Goal: Communication & Community: Answer question/provide support

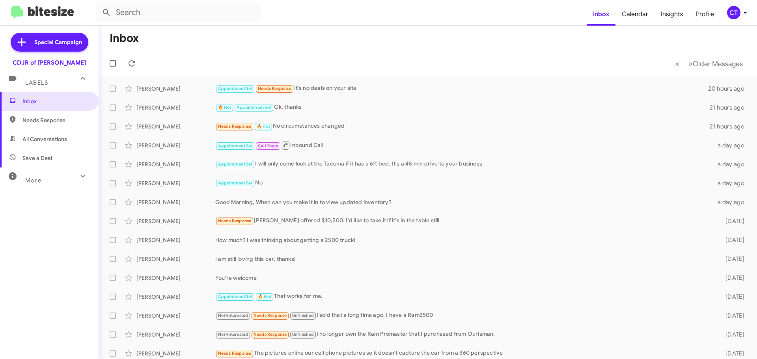
click at [744, 13] on icon at bounding box center [745, 12] width 9 height 9
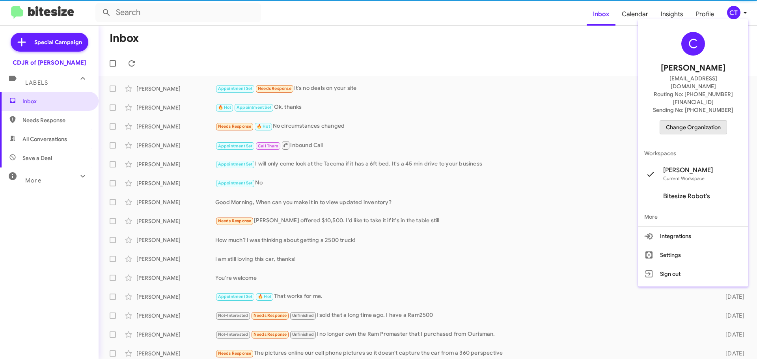
click at [688, 121] on span "Change Organization" at bounding box center [693, 127] width 55 height 13
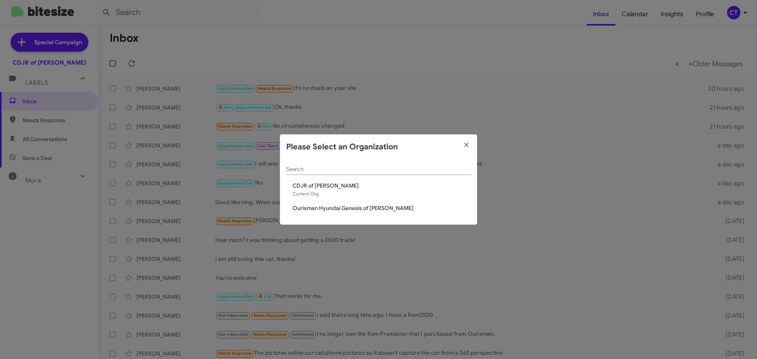
click at [326, 203] on div "Search CDJR of Bowie Current Org Ourisman Hyundai Genesis of Bowie" at bounding box center [378, 192] width 197 height 65
click at [327, 209] on span "Ourisman Hyundai Genesis of [PERSON_NAME]" at bounding box center [382, 208] width 178 height 8
click at [358, 207] on div "Search CDJR of Bowie Current Org Ourisman Hyundai Genesis of [PERSON_NAME]" at bounding box center [378, 192] width 197 height 65
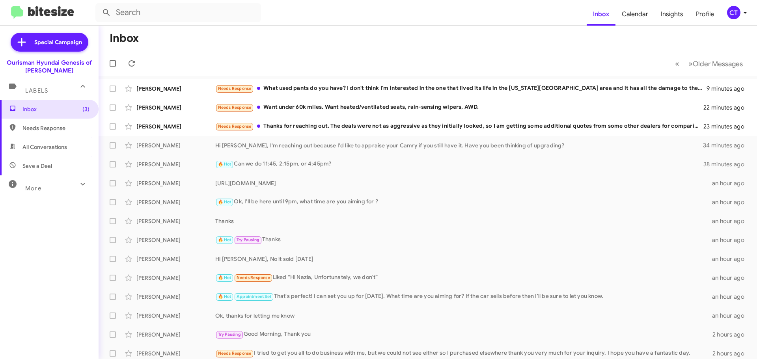
click at [741, 13] on icon at bounding box center [745, 12] width 9 height 9
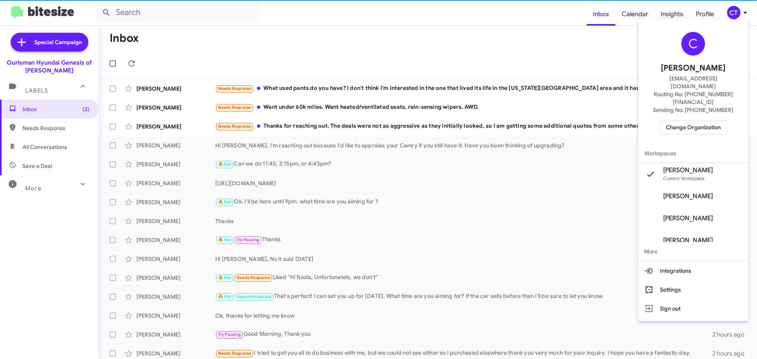
click at [696, 121] on span "Change Organization" at bounding box center [693, 127] width 55 height 13
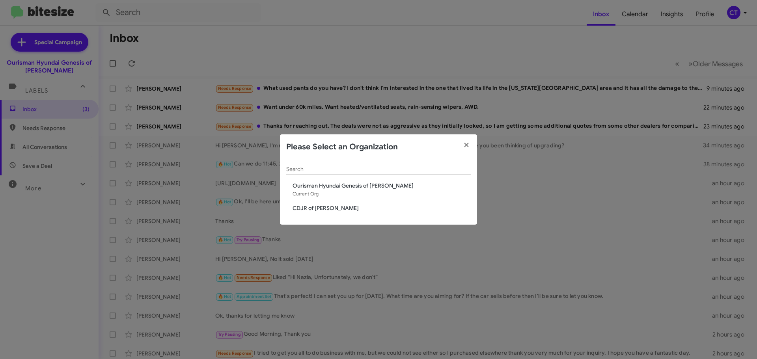
click at [302, 213] on div "Search Ourisman Hyundai Genesis of Bowie Current Org CDJR of Bowie" at bounding box center [378, 192] width 197 height 65
click at [302, 208] on span "CDJR of [PERSON_NAME]" at bounding box center [382, 208] width 178 height 8
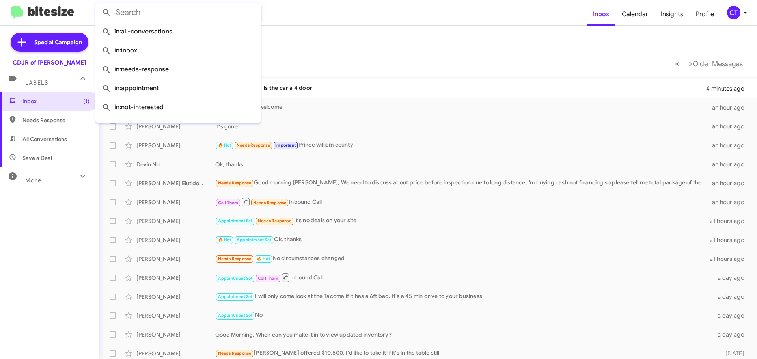
click at [197, 14] on input "text" at bounding box center [178, 12] width 166 height 19
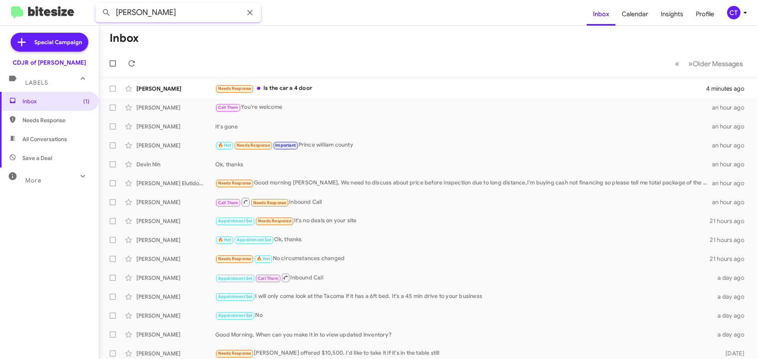
click at [99, 5] on button at bounding box center [107, 13] width 16 height 16
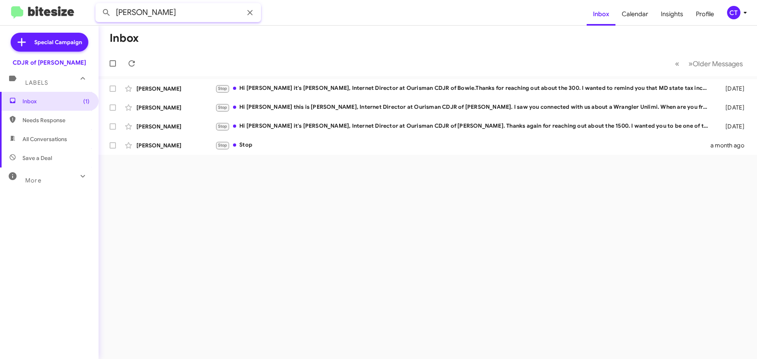
click at [145, 11] on input "[PERSON_NAME]" at bounding box center [178, 12] width 166 height 19
click at [153, 13] on input "[PERSON_NAME]" at bounding box center [178, 12] width 166 height 19
type input "[PERSON_NAME]"
click at [99, 5] on button at bounding box center [107, 13] width 16 height 16
click at [250, 8] on icon at bounding box center [249, 12] width 9 height 9
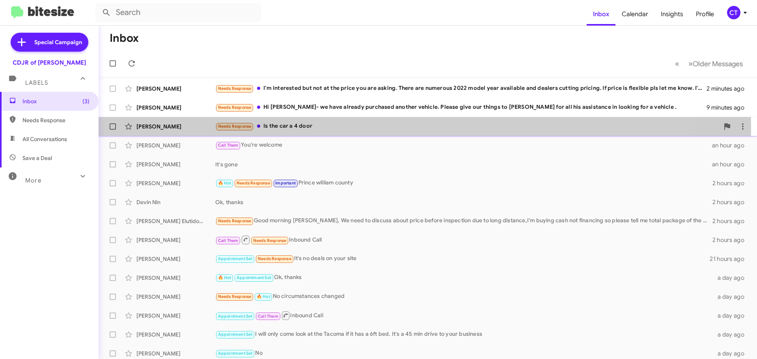
click at [323, 128] on div "Needs Response Is the car a 4 door" at bounding box center [467, 126] width 504 height 9
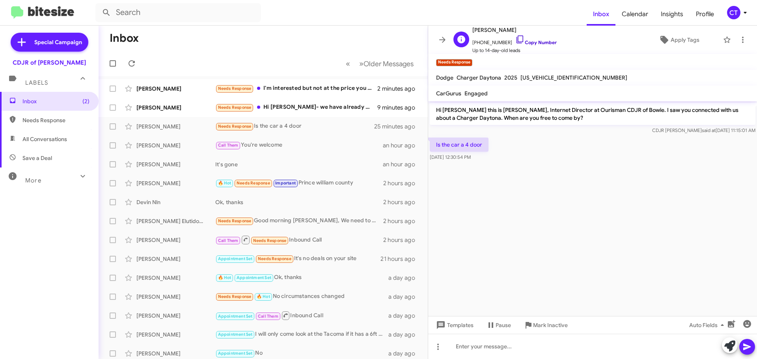
click at [515, 37] on icon at bounding box center [519, 39] width 9 height 9
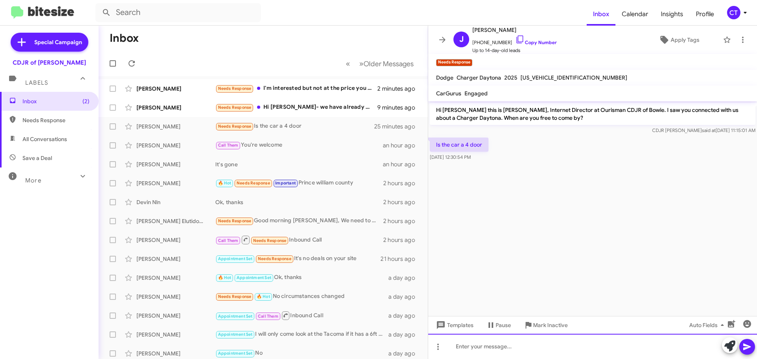
click at [514, 349] on div at bounding box center [592, 346] width 329 height 25
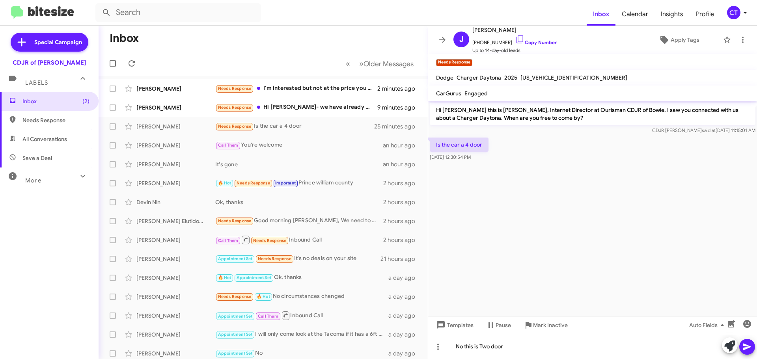
click at [749, 345] on icon at bounding box center [747, 346] width 9 height 9
click at [292, 110] on div "Needs Response Hi Ciara- we have already purchased another vehicle. Please give…" at bounding box center [302, 107] width 175 height 9
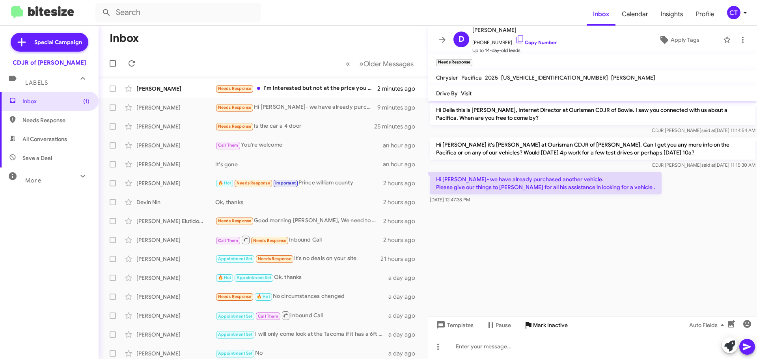
click at [538, 327] on span "Mark Inactive" at bounding box center [550, 325] width 35 height 14
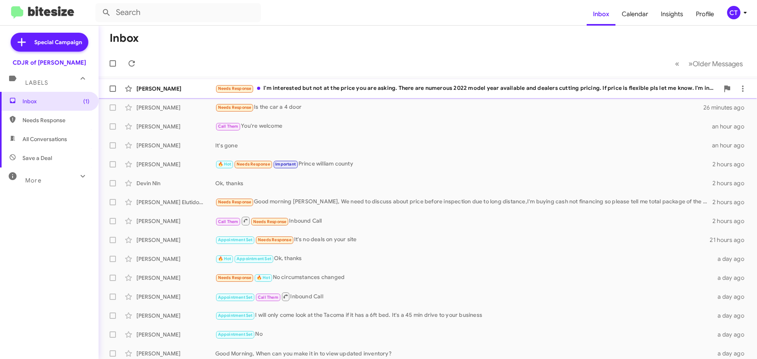
click at [311, 92] on div "Needs Response I'm interested but not at the price you are asking. There are nu…" at bounding box center [467, 88] width 504 height 9
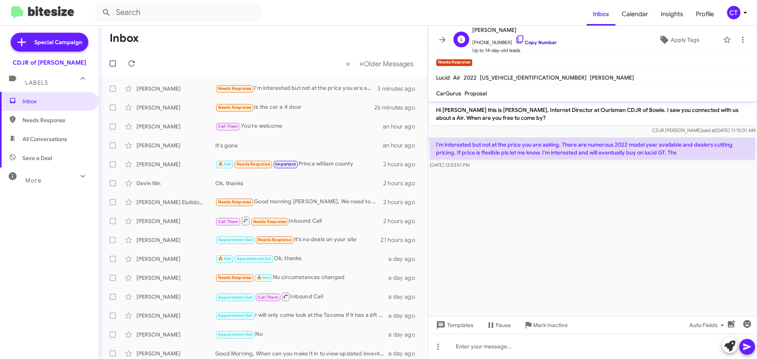
click at [515, 38] on icon at bounding box center [519, 39] width 9 height 9
click at [564, 328] on span "Mark Inactive" at bounding box center [550, 325] width 35 height 14
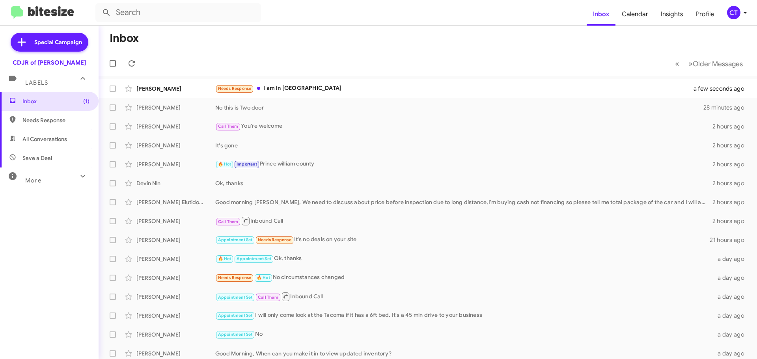
click at [726, 15] on button "CT" at bounding box center [734, 12] width 28 height 13
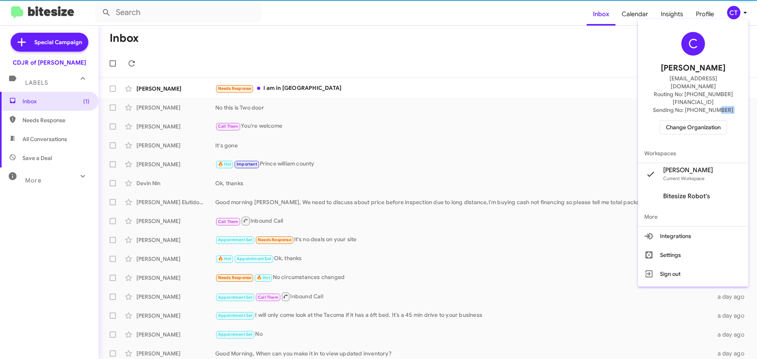
click at [716, 106] on div "C Ciara Taylor ctaylor@ourismancars.com Routing No: +1 (240) 533-1200 Sending N…" at bounding box center [693, 82] width 110 height 121
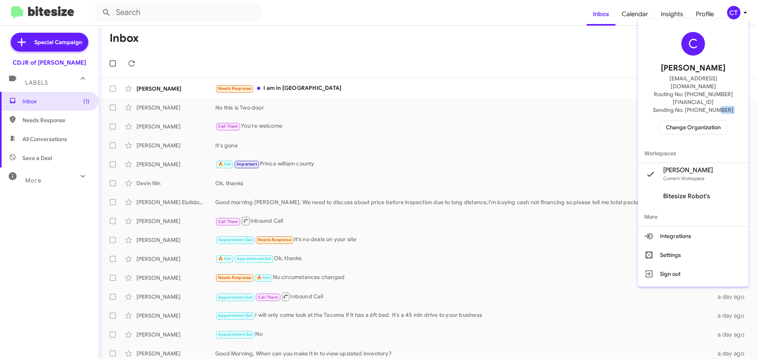
click at [714, 121] on span "Change Organization" at bounding box center [693, 127] width 55 height 13
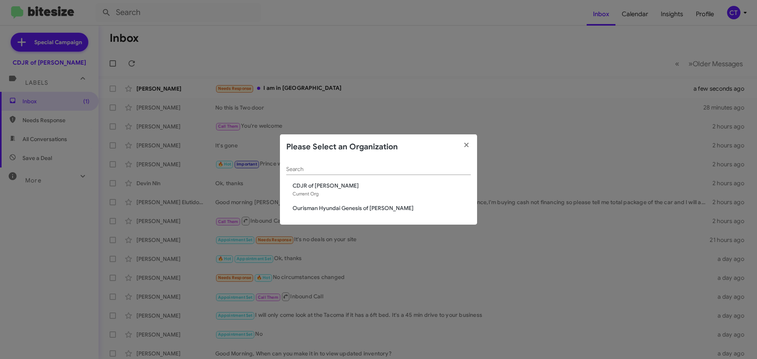
click at [377, 203] on div "Search CDJR of Bowie Current Org Ourisman Hyundai Genesis of Bowie" at bounding box center [378, 192] width 197 height 65
click at [377, 207] on span "Ourisman Hyundai Genesis of [PERSON_NAME]" at bounding box center [382, 208] width 178 height 8
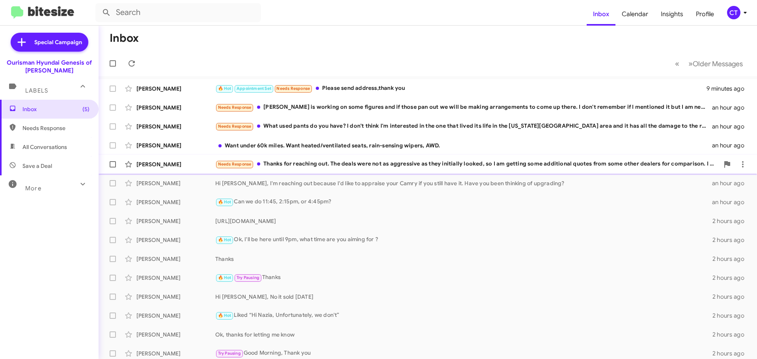
click at [344, 170] on div "[PERSON_NAME] Needs Response Thanks for reaching out. The deals were not as agg…" at bounding box center [428, 165] width 646 height 16
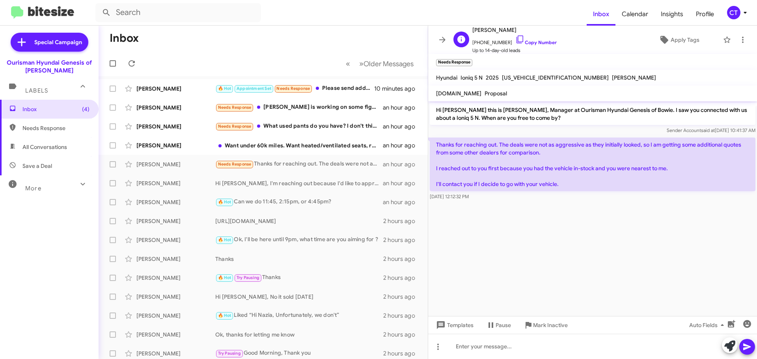
click at [515, 38] on icon at bounding box center [519, 39] width 9 height 9
click at [317, 139] on div "[PERSON_NAME] Want under 60k miles. Want heated/ventilated seats, rain-sensing …" at bounding box center [263, 146] width 317 height 16
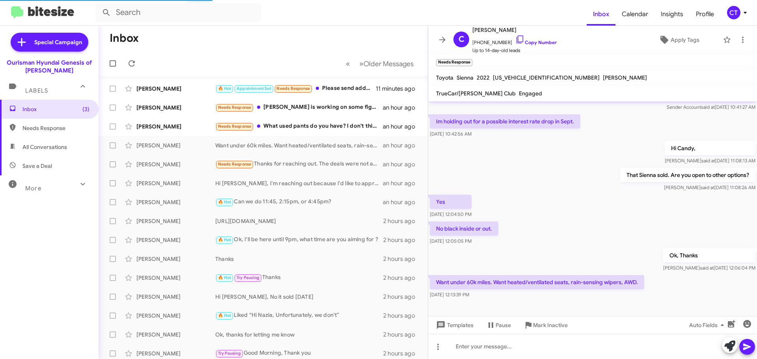
scroll to position [7, 0]
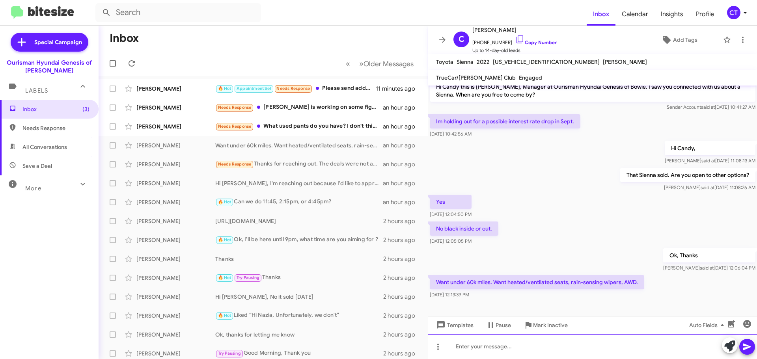
click at [486, 346] on div at bounding box center [592, 346] width 329 height 25
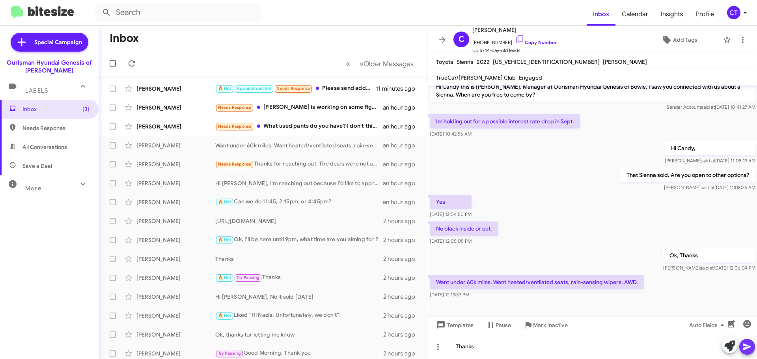
click at [746, 348] on icon at bounding box center [746, 347] width 7 height 7
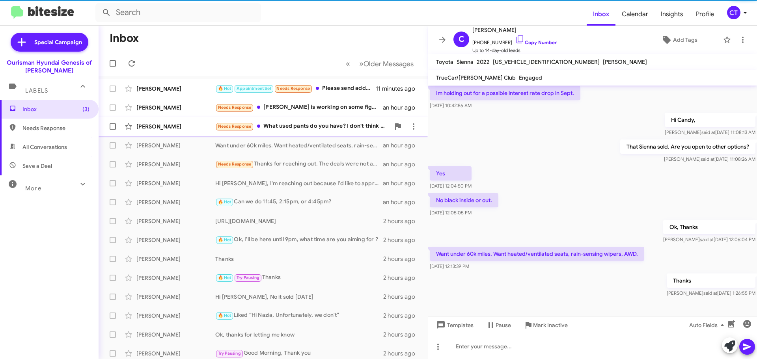
scroll to position [36, 0]
click at [322, 122] on div "Needs Response What used pants do you have? I don't think I'm interested in the…" at bounding box center [302, 126] width 175 height 9
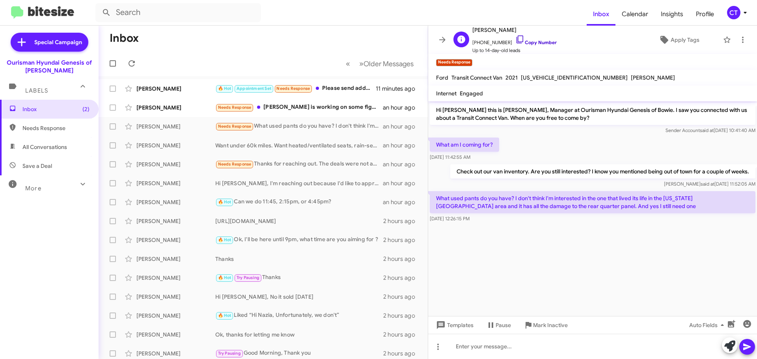
click at [517, 39] on icon at bounding box center [520, 39] width 7 height 8
drag, startPoint x: 434, startPoint y: 196, endPoint x: 511, endPoint y: 220, distance: 80.9
click at [511, 220] on div "What used pants do you have? I don't think I'm interested in the one that lived…" at bounding box center [593, 207] width 326 height 32
copy div "What used pants do you have? I don't think I'm interested in the one that lived…"
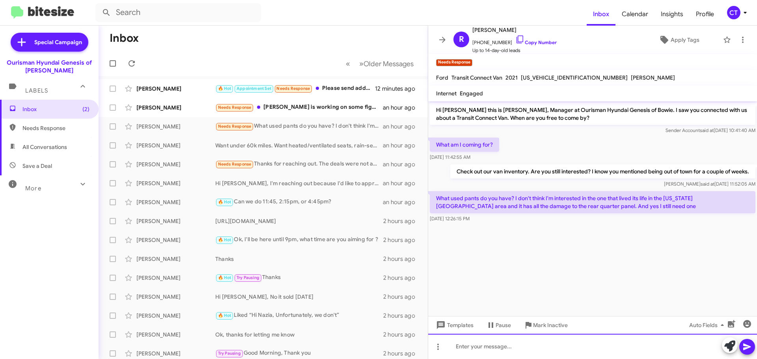
click at [487, 356] on div at bounding box center [592, 346] width 329 height 25
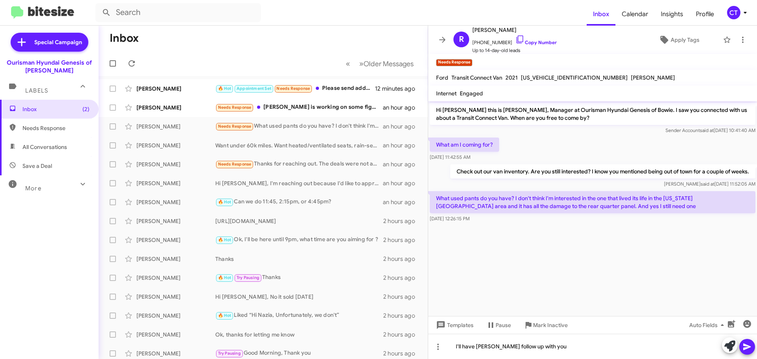
click at [746, 353] on span at bounding box center [747, 347] width 9 height 16
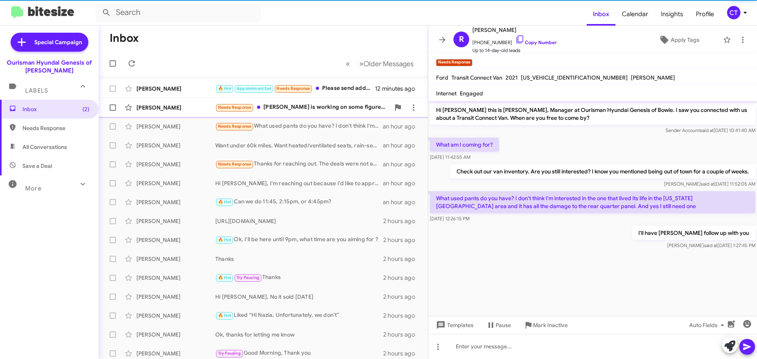
click at [294, 112] on div "Needs Response [PERSON_NAME] is working on some figures and if those pan out we…" at bounding box center [302, 107] width 175 height 9
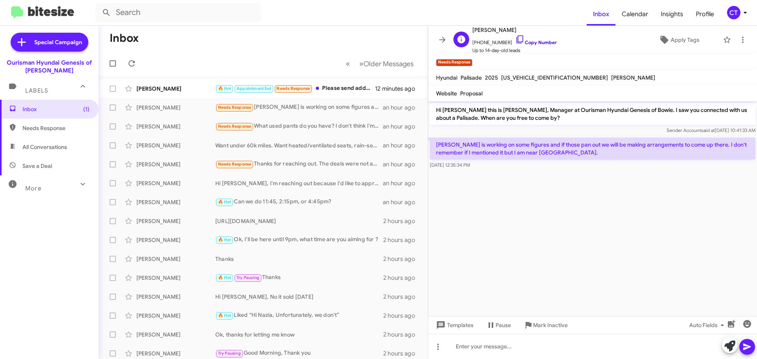
click at [515, 36] on icon at bounding box center [519, 39] width 9 height 9
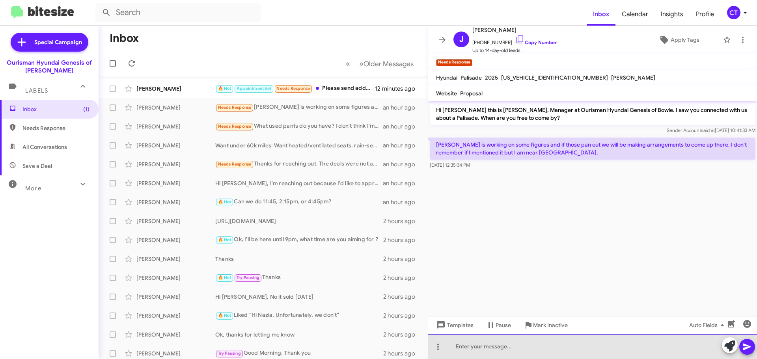
click at [511, 350] on div at bounding box center [592, 346] width 329 height 25
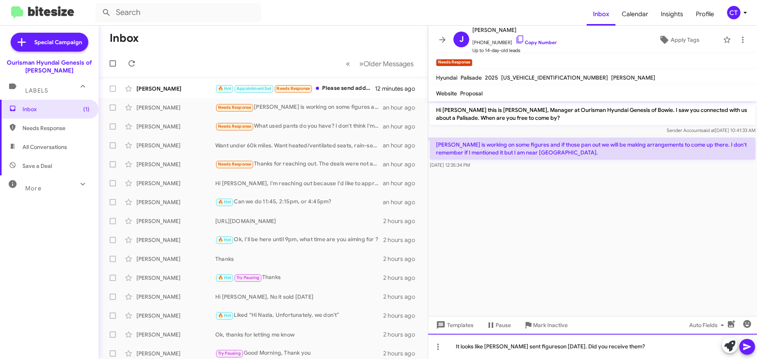
click at [529, 347] on div "It looks like [PERSON_NAME] sent figureson [DATE]. Did you receive them?" at bounding box center [592, 346] width 329 height 25
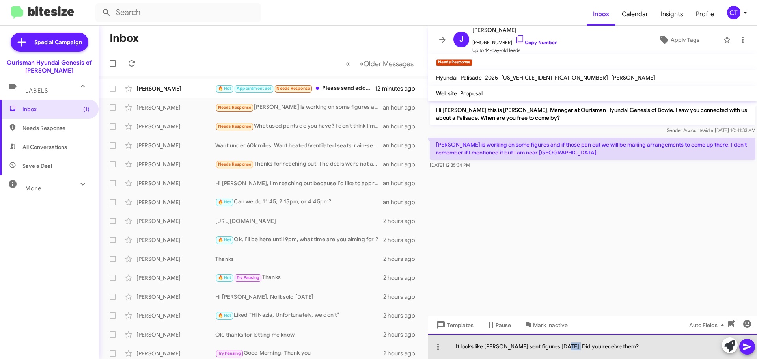
drag, startPoint x: 571, startPoint y: 347, endPoint x: 562, endPoint y: 348, distance: 8.7
click at [562, 348] on div "It looks like [PERSON_NAME] sent figures [DATE]. Did you receive them?" at bounding box center [592, 346] width 329 height 25
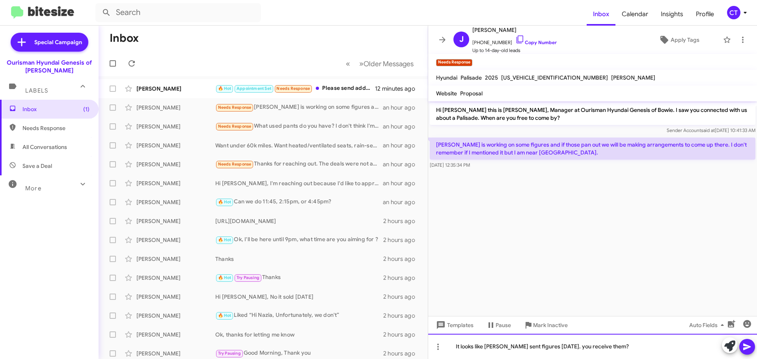
click at [563, 346] on div "It looks like [PERSON_NAME] sent figures [DATE]. you receive them?" at bounding box center [592, 346] width 329 height 25
click at [572, 349] on div "It looks like [PERSON_NAME] sent figures [DATE]. You receive them?" at bounding box center [592, 346] width 329 height 25
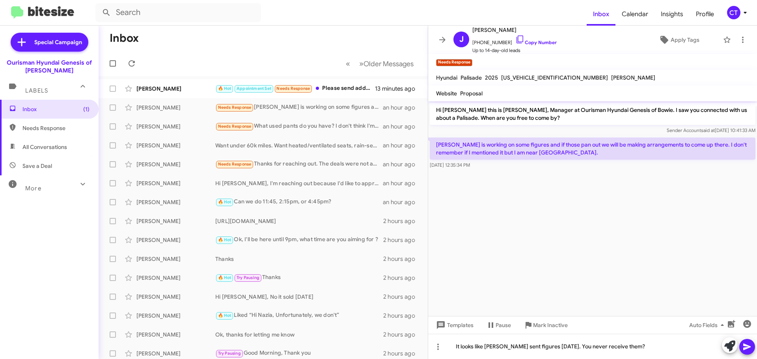
click at [746, 350] on icon at bounding box center [747, 346] width 9 height 9
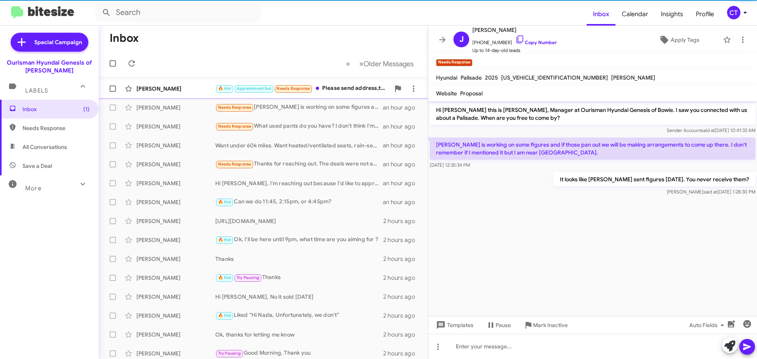
click at [347, 87] on div "🔥 Hot Appointment Set Needs Response Please send address,thank you" at bounding box center [302, 88] width 175 height 9
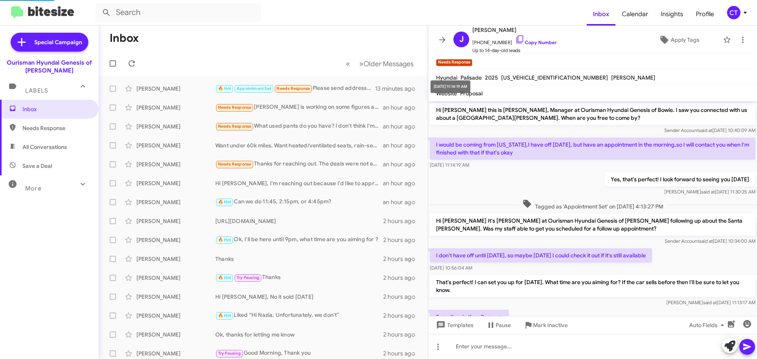
scroll to position [63, 0]
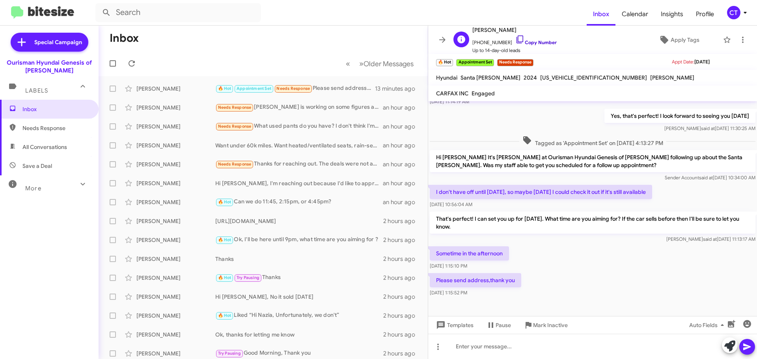
click at [515, 39] on icon at bounding box center [519, 39] width 9 height 9
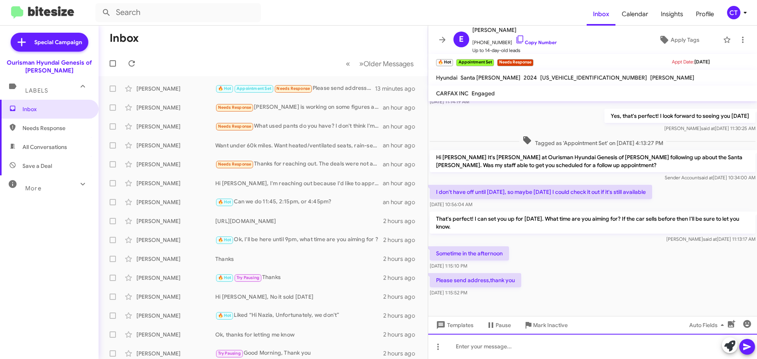
click at [479, 343] on div at bounding box center [592, 346] width 329 height 25
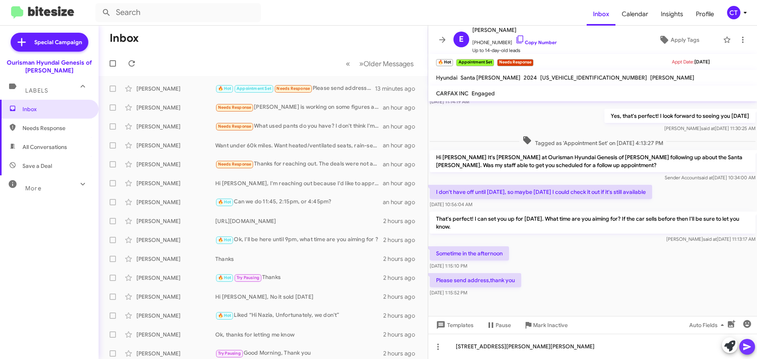
click at [753, 344] on button at bounding box center [747, 347] width 16 height 16
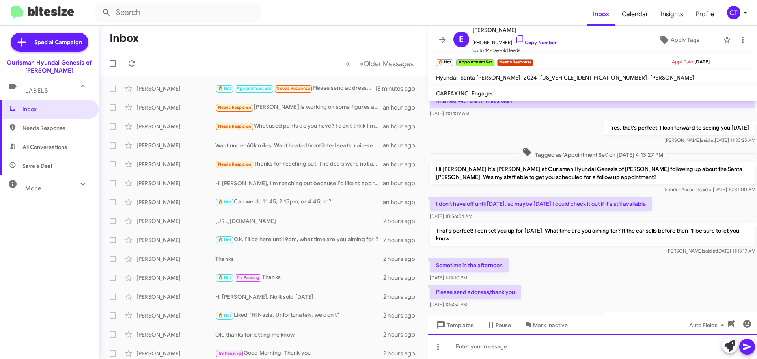
scroll to position [92, 0]
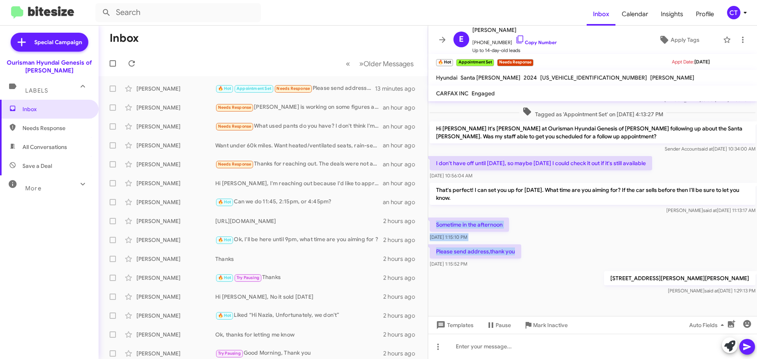
drag, startPoint x: 434, startPoint y: 222, endPoint x: 515, endPoint y: 258, distance: 88.4
click at [515, 258] on div "Hi [PERSON_NAME] this is [PERSON_NAME], Manager at Ourisman Hyundai Genesis of …" at bounding box center [592, 152] width 329 height 287
copy div "Sometime in the afternoon [DATE] 1:15:10 PM Please send address,thank you"
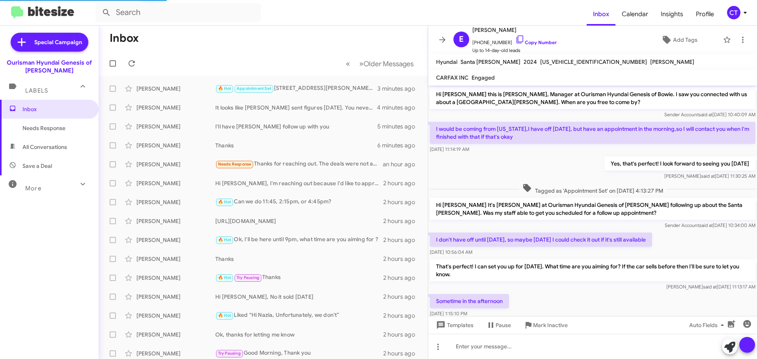
scroll to position [76, 0]
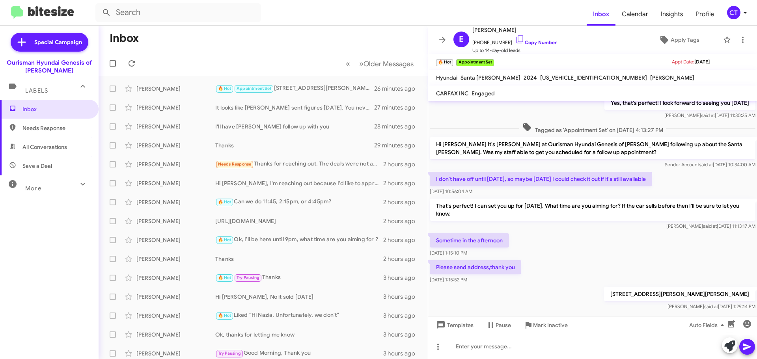
click at [238, 45] on mat-toolbar-row "Inbox" at bounding box center [263, 38] width 329 height 25
click at [732, 9] on div "CT" at bounding box center [733, 12] width 13 height 13
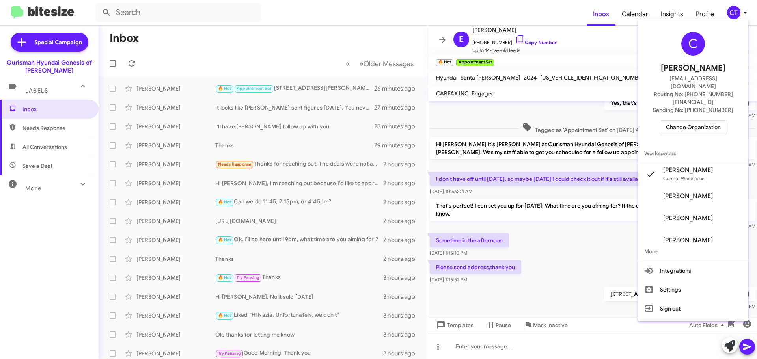
click at [453, 9] on div at bounding box center [378, 179] width 757 height 359
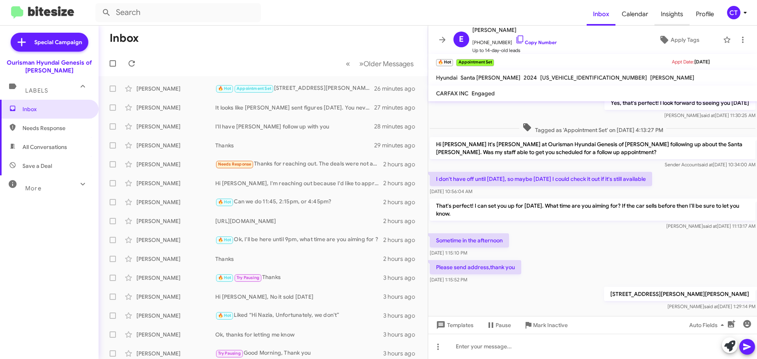
click at [682, 15] on span "Insights" at bounding box center [672, 14] width 35 height 23
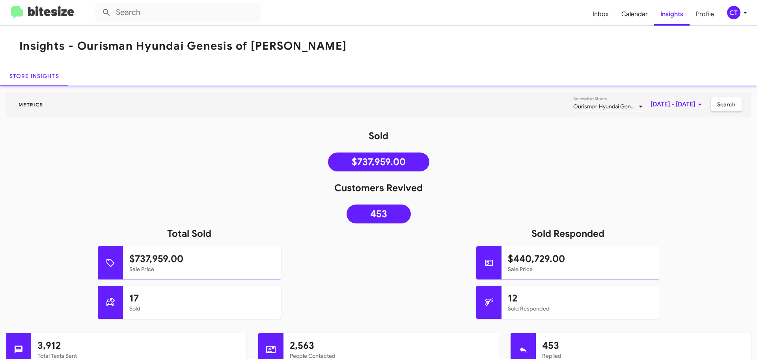
click at [402, 51] on mat-toolbar "Insights - Ourisman Hyundai Genesis of Bowie" at bounding box center [378, 46] width 757 height 41
click at [18, 13] on img at bounding box center [42, 12] width 63 height 13
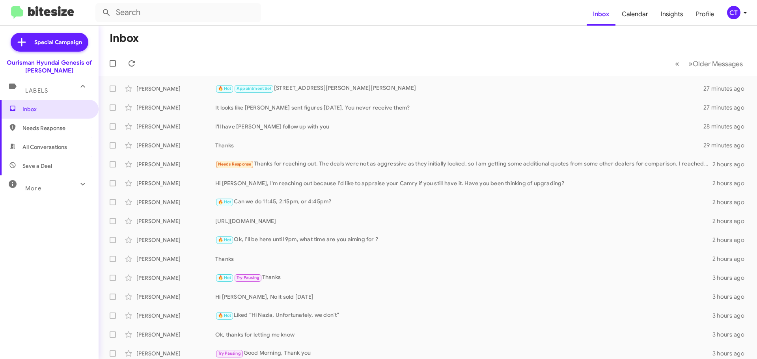
click at [56, 185] on div "More" at bounding box center [41, 185] width 70 height 15
click at [65, 86] on div "Labels" at bounding box center [41, 87] width 70 height 15
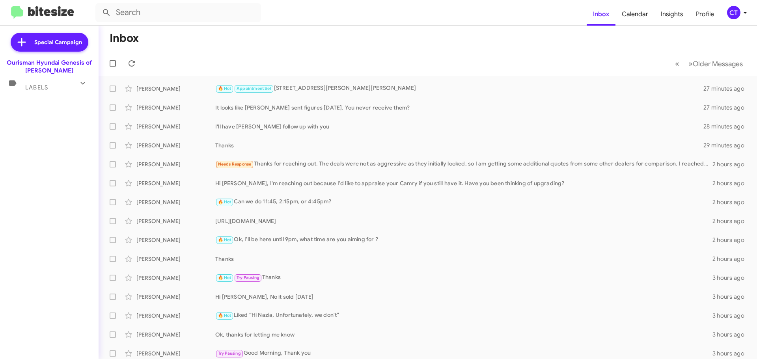
click at [52, 67] on div "Ourisman Hyundai Genesis of [PERSON_NAME]" at bounding box center [49, 67] width 99 height 16
click at [20, 15] on img at bounding box center [42, 12] width 63 height 13
